Goal: Information Seeking & Learning: Find specific fact

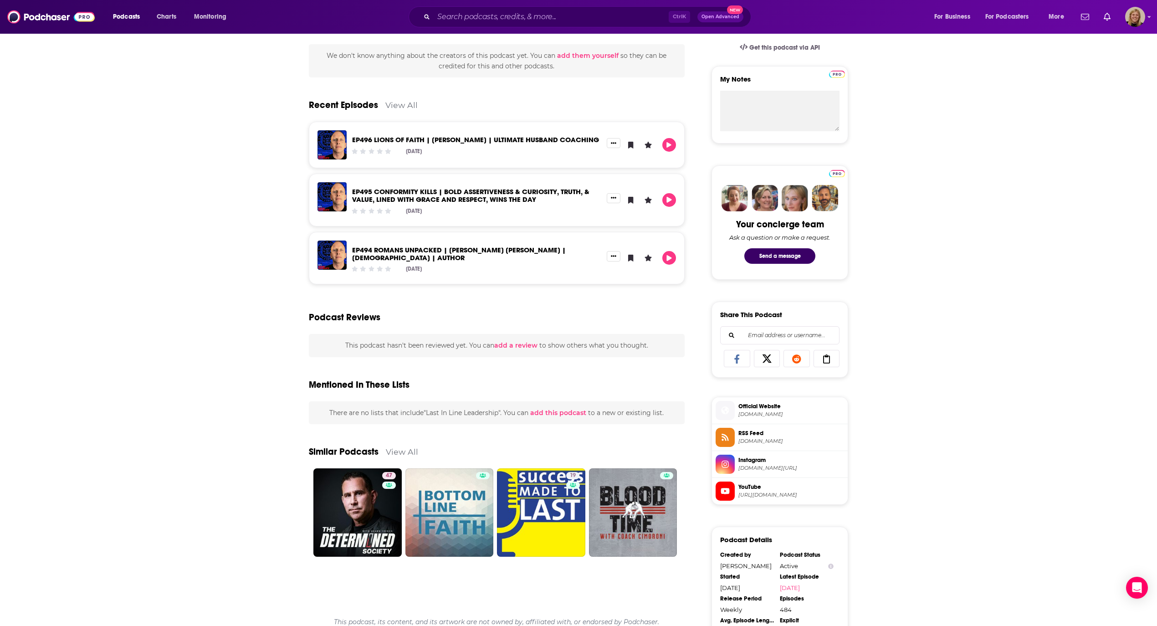
click at [1138, 221] on div "About Insights Episodes 484 Reviews Credits Lists Similar We interview amazing …" at bounding box center [578, 336] width 1157 height 983
click at [467, 15] on input "Search podcasts, credits, & more..." at bounding box center [551, 17] width 235 height 15
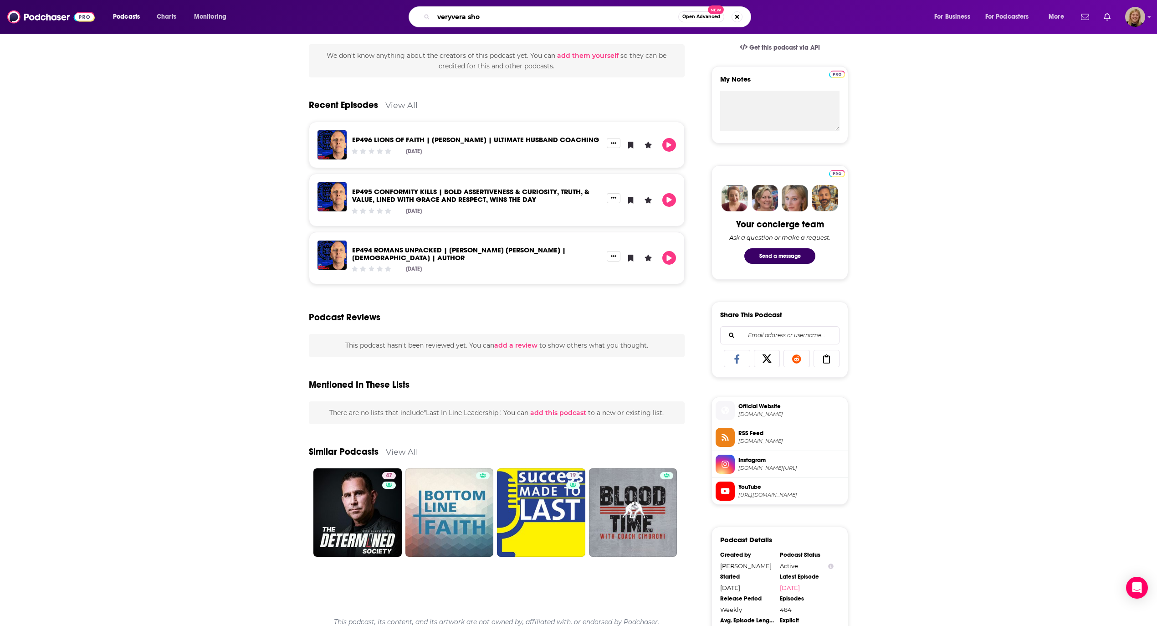
type input "veryvera show"
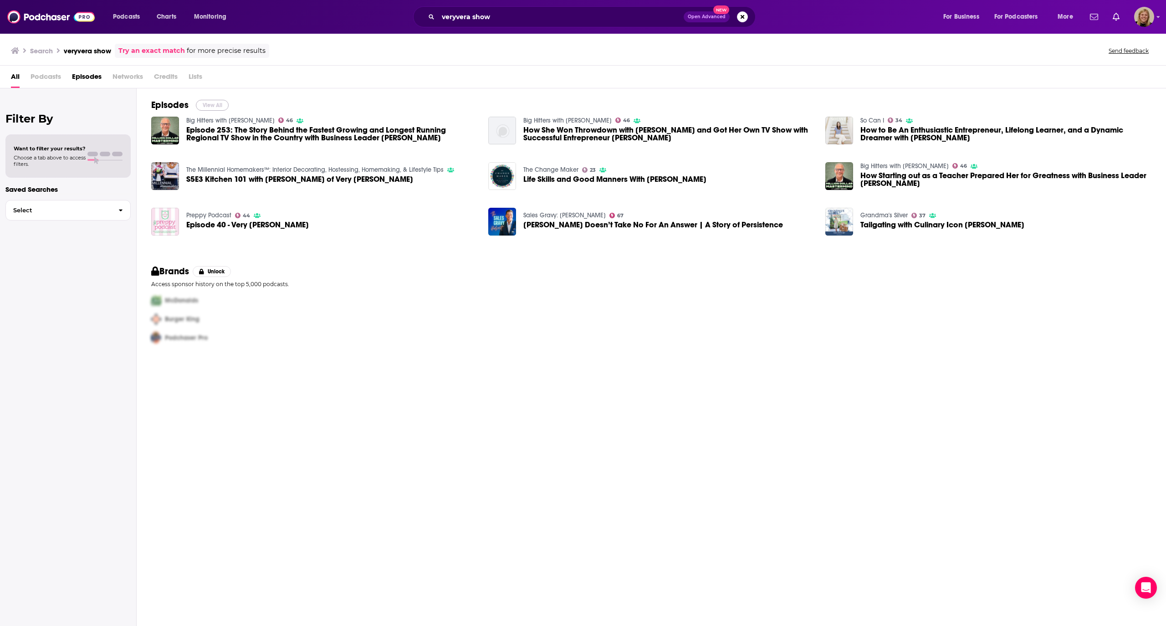
click at [212, 103] on button "View All" at bounding box center [212, 105] width 33 height 11
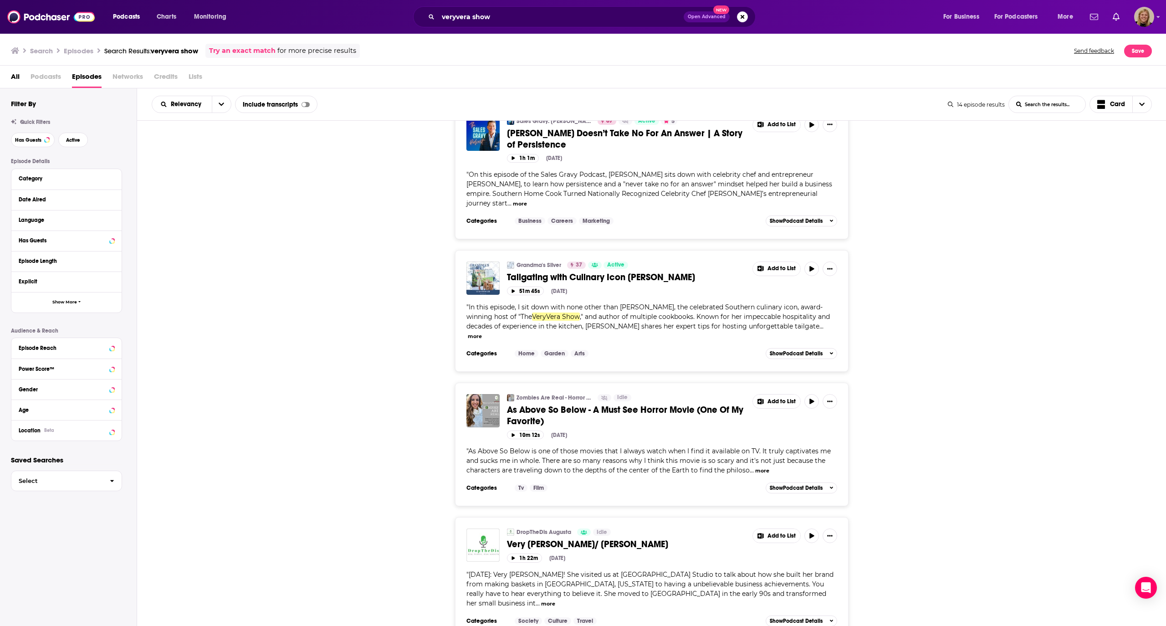
scroll to position [1032, 0]
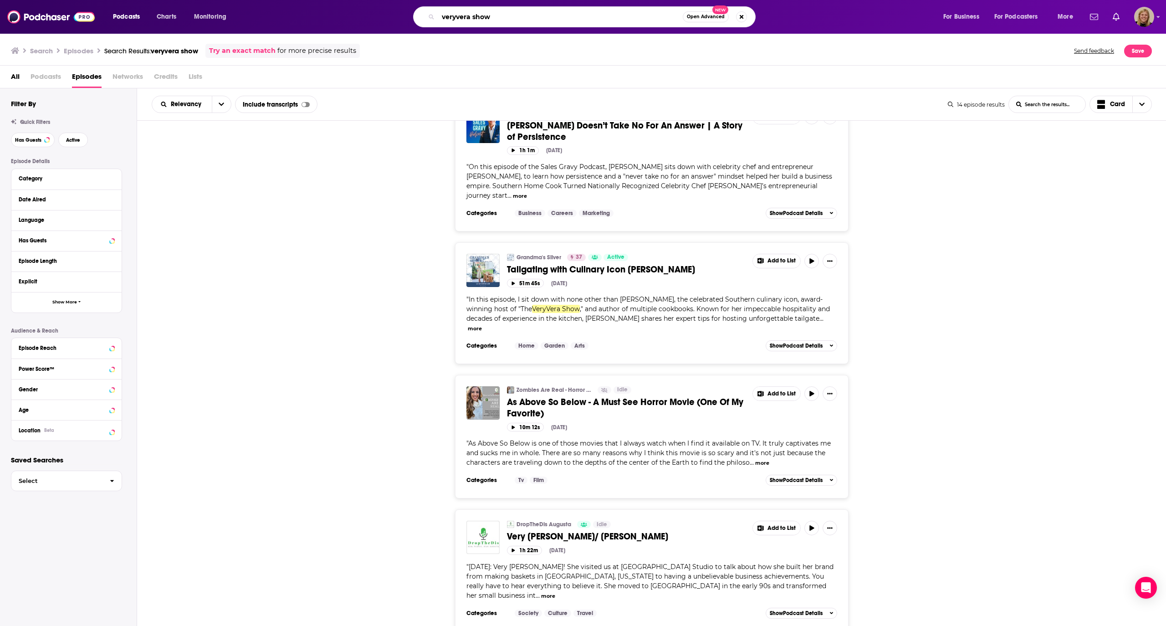
click at [529, 15] on input "veryvera show" at bounding box center [560, 17] width 245 height 15
type input "Very [PERSON_NAME] show"
